Goal: Task Accomplishment & Management: Manage account settings

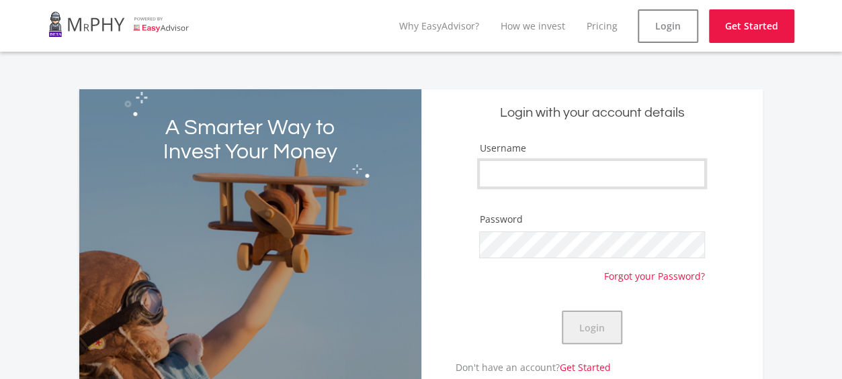
type input "Pipe321"
click at [600, 326] on button "Login" at bounding box center [592, 328] width 60 height 34
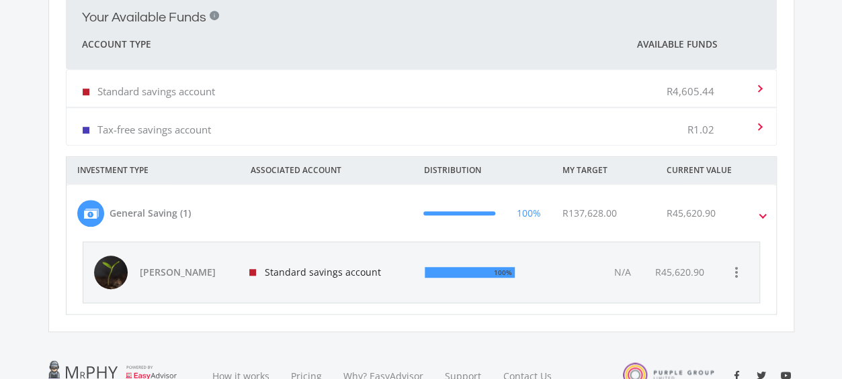
scroll to position [406, 0]
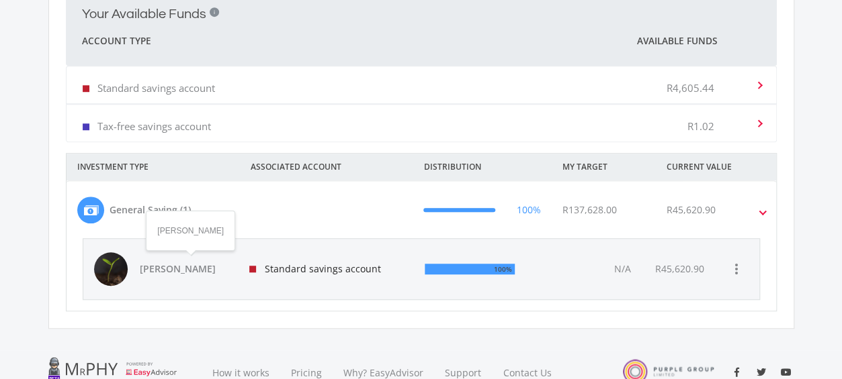
click at [188, 265] on span "[PERSON_NAME]" at bounding box center [187, 269] width 94 height 13
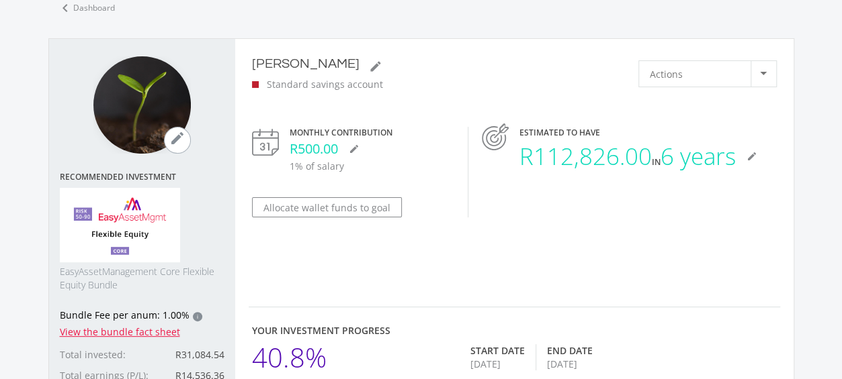
scroll to position [76, 0]
click at [764, 75] on div at bounding box center [763, 75] width 26 height 26
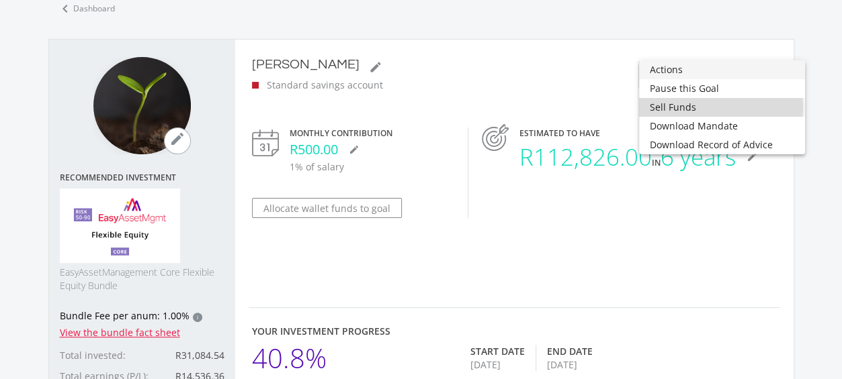
click at [717, 107] on span "Sell Funds" at bounding box center [721, 107] width 144 height 19
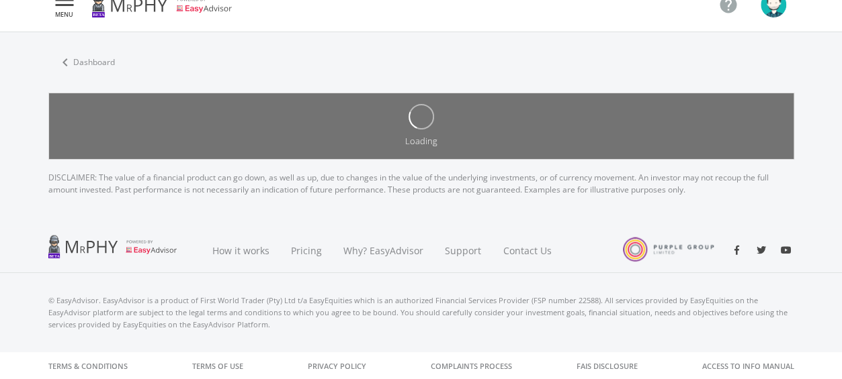
scroll to position [76, 0]
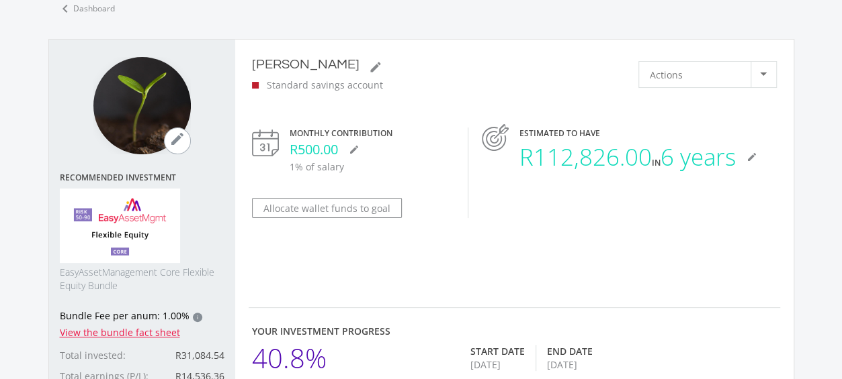
click at [762, 73] on div at bounding box center [763, 74] width 7 height 3
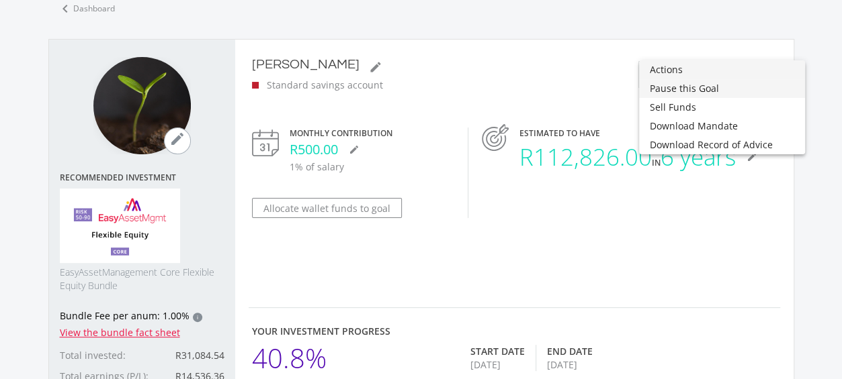
scroll to position [382, 712]
click at [720, 92] on span "Pause this Goal" at bounding box center [721, 88] width 144 height 19
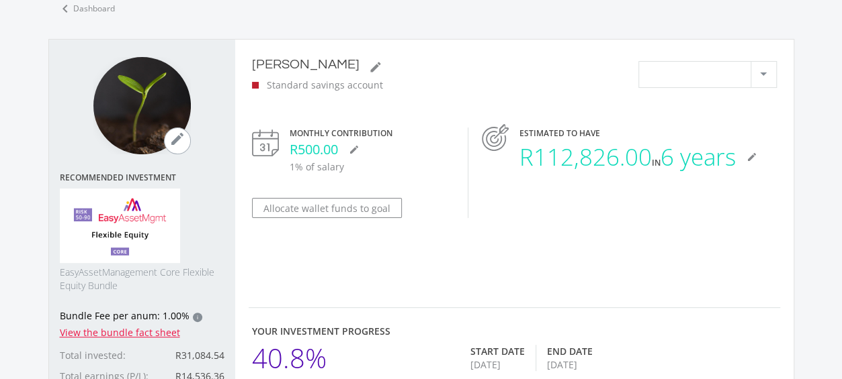
scroll to position [0, 0]
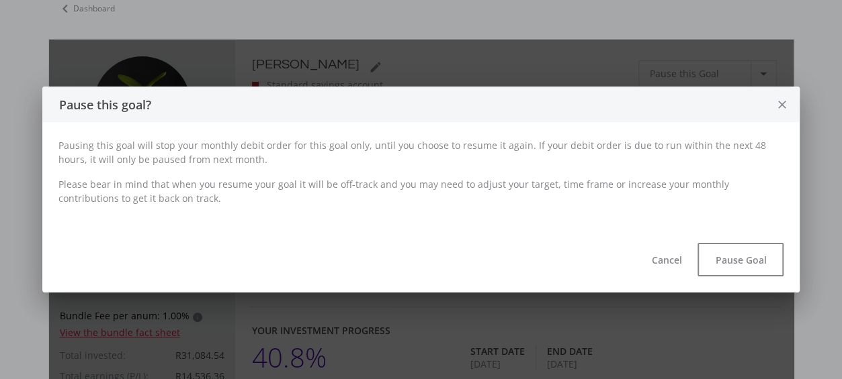
click at [780, 108] on icon "close" at bounding box center [781, 105] width 13 height 36
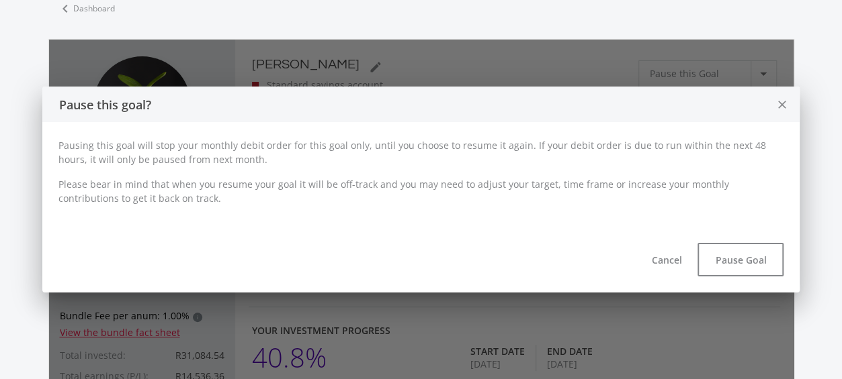
scroll to position [76, 0]
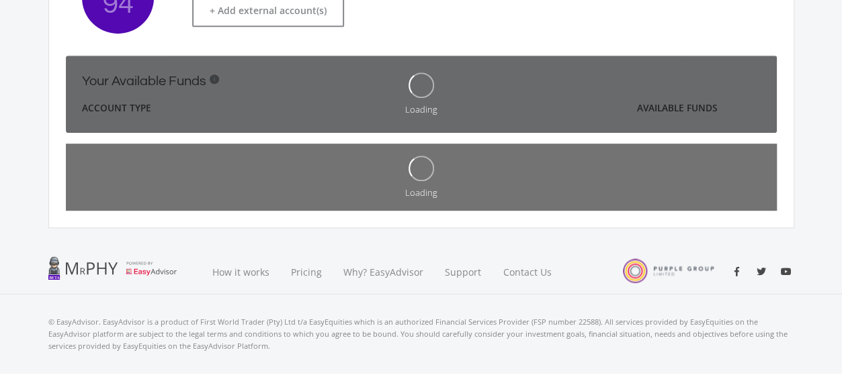
scroll to position [361, 0]
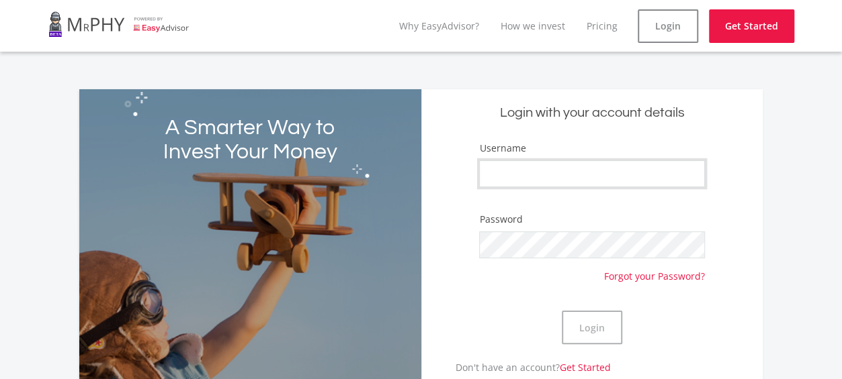
type input "Pipe321"
